Goal: Task Accomplishment & Management: Manage account settings

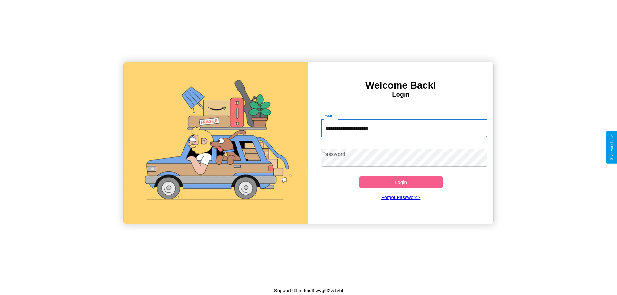
type input "**********"
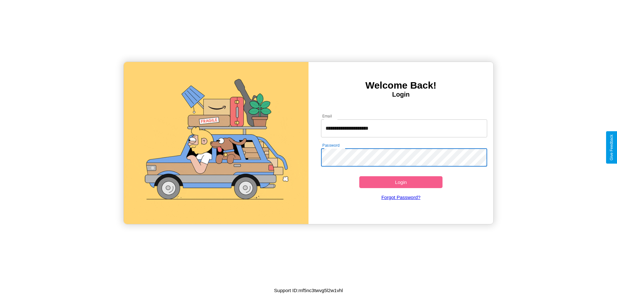
click at [401, 182] on button "Login" at bounding box center [400, 183] width 83 height 12
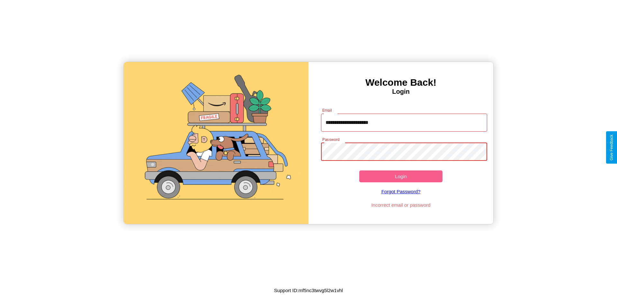
click at [401, 177] on button "Login" at bounding box center [400, 177] width 83 height 12
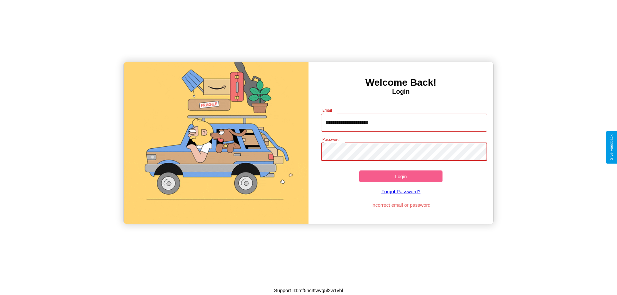
click at [401, 177] on button "Login" at bounding box center [400, 177] width 83 height 12
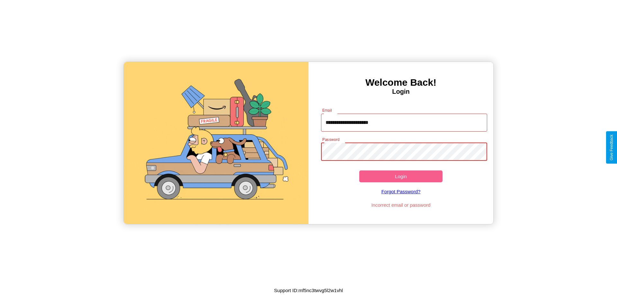
click at [401, 177] on button "Login" at bounding box center [400, 177] width 83 height 12
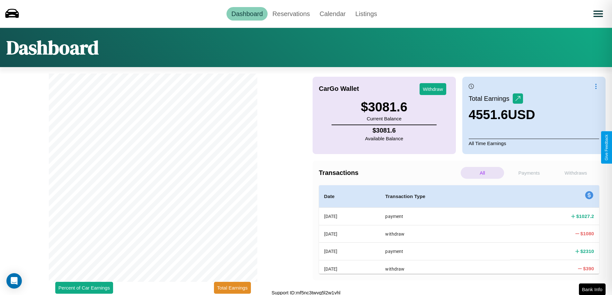
scroll to position [2, 0]
